Goal: Contribute content: Contribute content

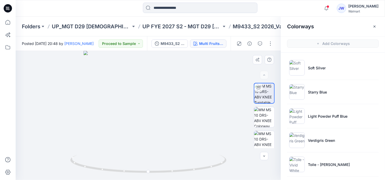
scroll to position [437, 0]
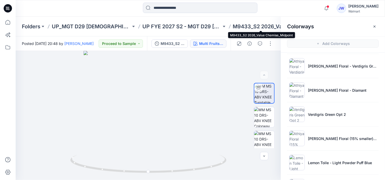
click at [233, 23] on p "M9433_S2 2026_Value Chemise_Midpoint" at bounding box center [272, 26] width 79 height 7
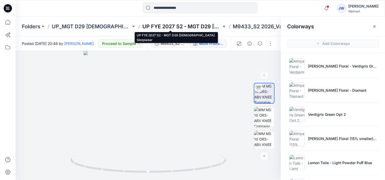
click at [189, 26] on p "UP FYE 2027 S2 - MGT D29 [DEMOGRAPHIC_DATA] Sleepwear" at bounding box center [181, 26] width 79 height 7
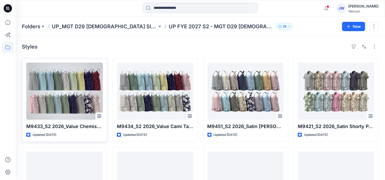
scroll to position [23, 0]
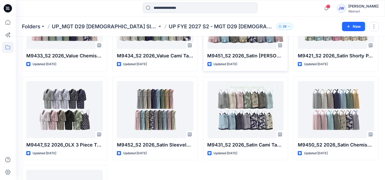
scroll to position [23, 0]
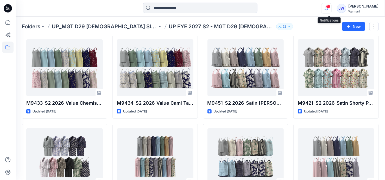
click at [327, 6] on icon "button" at bounding box center [326, 8] width 10 height 10
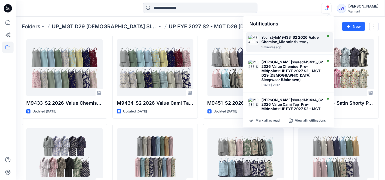
click at [288, 44] on div "Your style M9433_S2 2026_Value Chemise_Midpoint is ready" at bounding box center [291, 39] width 60 height 9
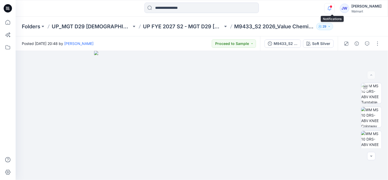
click at [331, 8] on icon "button" at bounding box center [330, 8] width 4 height 3
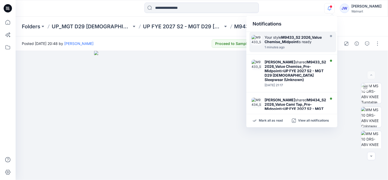
click at [300, 44] on div "Your style M9433_S2 2026_Value Chemise_Midpoint is ready" at bounding box center [295, 39] width 60 height 9
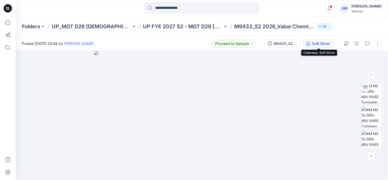
click at [316, 43] on div "Soft Silver" at bounding box center [321, 44] width 18 height 6
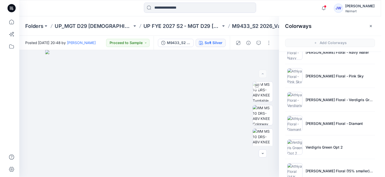
scroll to position [532, 0]
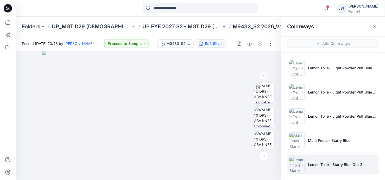
click at [328, 163] on p "Lemon Toile - Starry Blue Opt 2" at bounding box center [335, 164] width 54 height 5
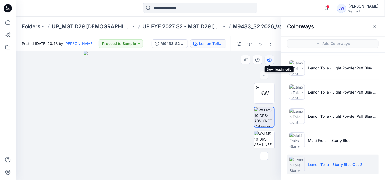
click at [267, 60] on icon "button" at bounding box center [269, 60] width 4 height 3
click at [374, 28] on icon "button" at bounding box center [374, 26] width 4 height 4
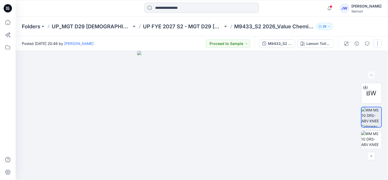
click at [375, 43] on button "button" at bounding box center [378, 44] width 8 height 8
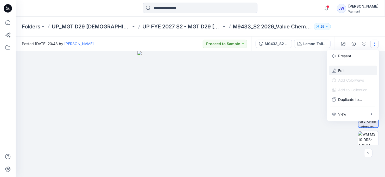
click at [339, 68] on p "Edit" at bounding box center [341, 70] width 7 height 5
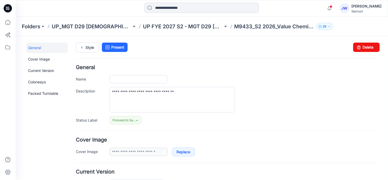
type input "**********"
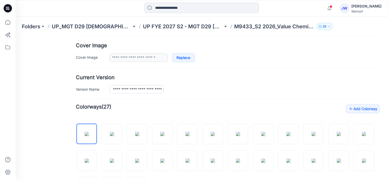
scroll to position [213, 0]
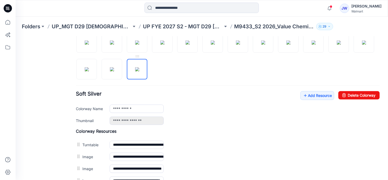
click at [139, 71] on img at bounding box center [137, 69] width 4 height 4
type input "**********"
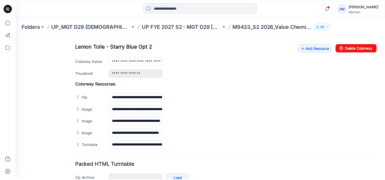
scroll to position [236, 0]
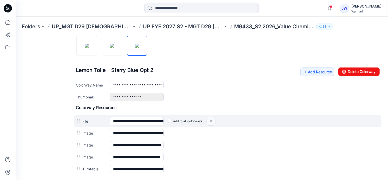
drag, startPoint x: 210, startPoint y: 119, endPoint x: 229, endPoint y: 58, distance: 64.5
click at [210, 119] on img at bounding box center [211, 121] width 8 height 9
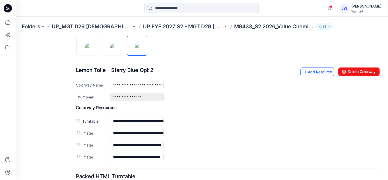
click at [309, 72] on link "Add Resource" at bounding box center [317, 71] width 34 height 9
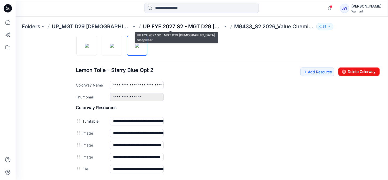
click at [175, 28] on p "UP FYE 2027 S2 - MGT D29 [DEMOGRAPHIC_DATA] Sleepwear" at bounding box center [183, 26] width 80 height 7
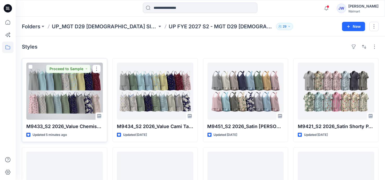
click at [53, 98] on div at bounding box center [64, 91] width 76 height 57
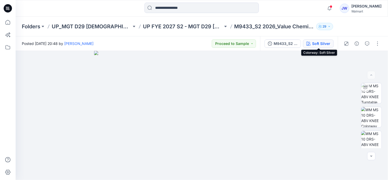
click at [324, 42] on div "Soft Silver" at bounding box center [321, 44] width 18 height 6
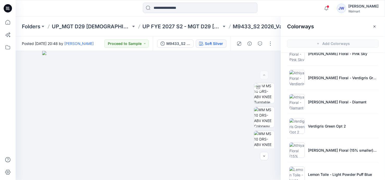
scroll to position [532, 0]
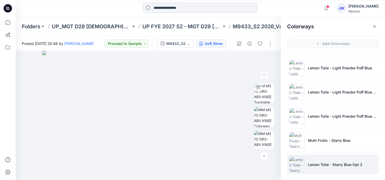
click at [325, 157] on li "Lemon Toile - Starry Blue Opt 2" at bounding box center [333, 165] width 92 height 20
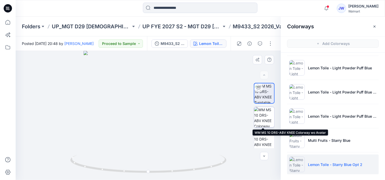
click at [265, 118] on img at bounding box center [264, 117] width 20 height 20
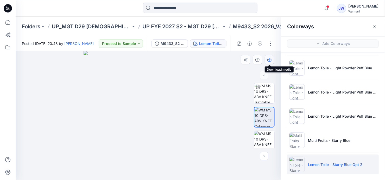
click at [270, 61] on icon "button" at bounding box center [269, 60] width 4 height 4
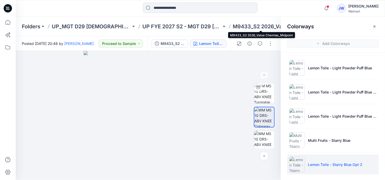
click at [239, 25] on p "M9433_S2 2026_Value Chemise_Midpoint" at bounding box center [272, 26] width 79 height 7
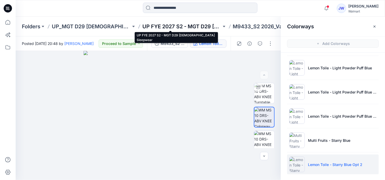
click at [185, 26] on p "UP FYE 2027 S2 - MGT D29 [DEMOGRAPHIC_DATA] Sleepwear" at bounding box center [181, 26] width 79 height 7
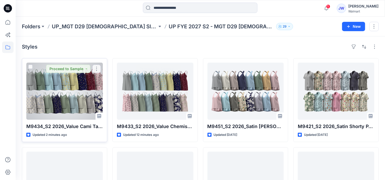
click at [69, 92] on div at bounding box center [64, 91] width 76 height 57
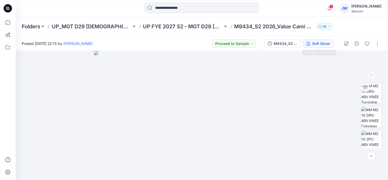
click at [318, 42] on div "Soft Silver" at bounding box center [321, 44] width 18 height 6
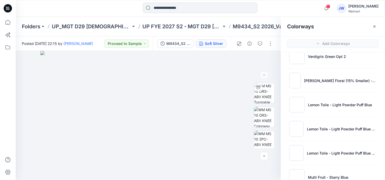
scroll to position [581, 0]
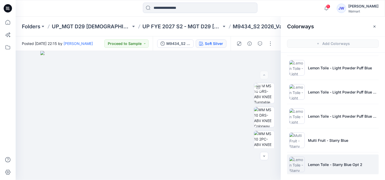
click at [329, 158] on li "Lemon Toile - Starry Blue Opt 2" at bounding box center [333, 165] width 92 height 20
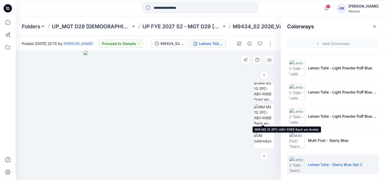
scroll to position [0, 0]
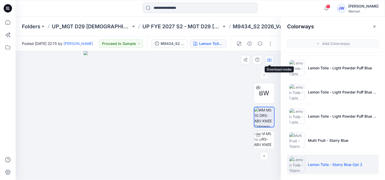
click at [269, 59] on icon "button" at bounding box center [269, 60] width 4 height 4
click at [270, 42] on button "button" at bounding box center [270, 44] width 8 height 8
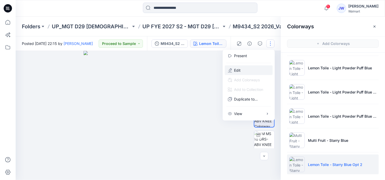
click at [247, 71] on button "Edit" at bounding box center [249, 71] width 48 height 10
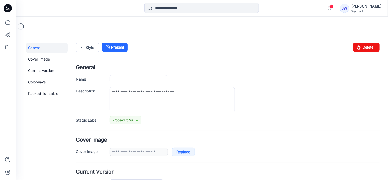
type input "**********"
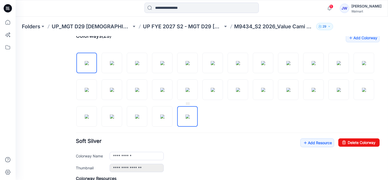
click at [190, 117] on img at bounding box center [187, 116] width 4 height 4
type input "**********"
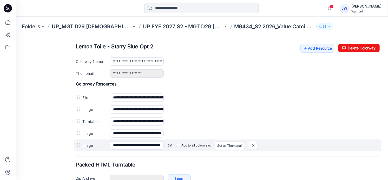
scroll to position [284, 0]
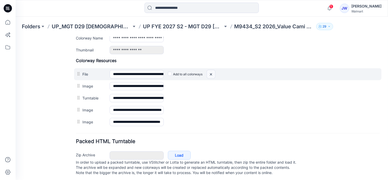
drag, startPoint x: 209, startPoint y: 74, endPoint x: 230, endPoint y: 55, distance: 28.0
click at [209, 74] on img at bounding box center [211, 74] width 8 height 9
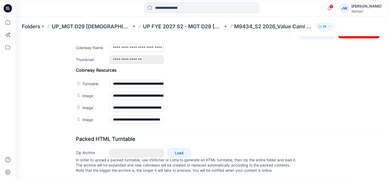
scroll to position [254, 0]
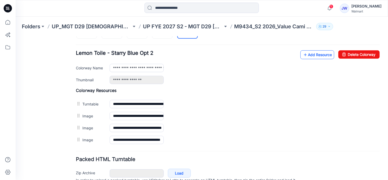
click at [312, 54] on link "Add Resource" at bounding box center [317, 54] width 34 height 9
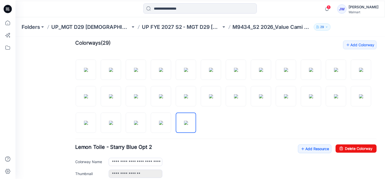
scroll to position [112, 0]
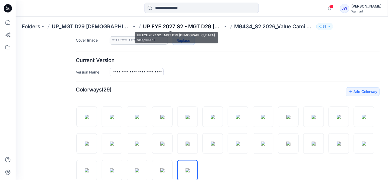
click at [188, 26] on p "UP FYE 2027 S2 - MGT D29 [DEMOGRAPHIC_DATA] Sleepwear" at bounding box center [183, 26] width 80 height 7
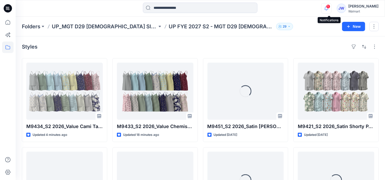
click at [328, 7] on icon "button" at bounding box center [326, 8] width 10 height 10
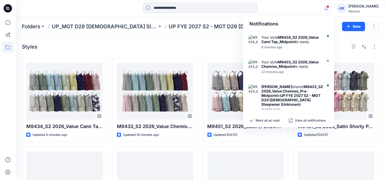
click at [328, 7] on icon "button" at bounding box center [326, 8] width 10 height 10
